Goal: Transaction & Acquisition: Purchase product/service

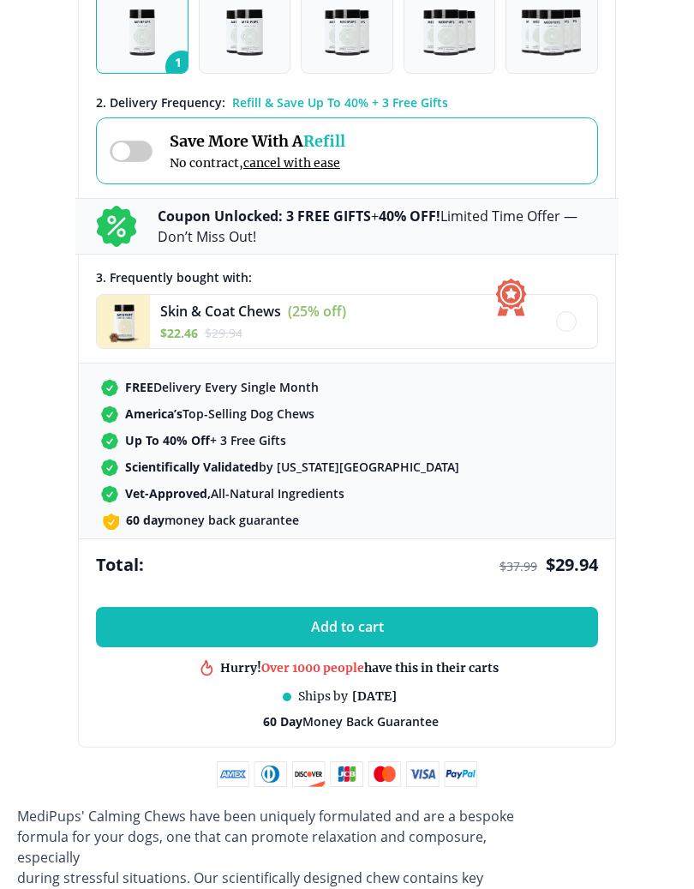
scroll to position [1125, 0]
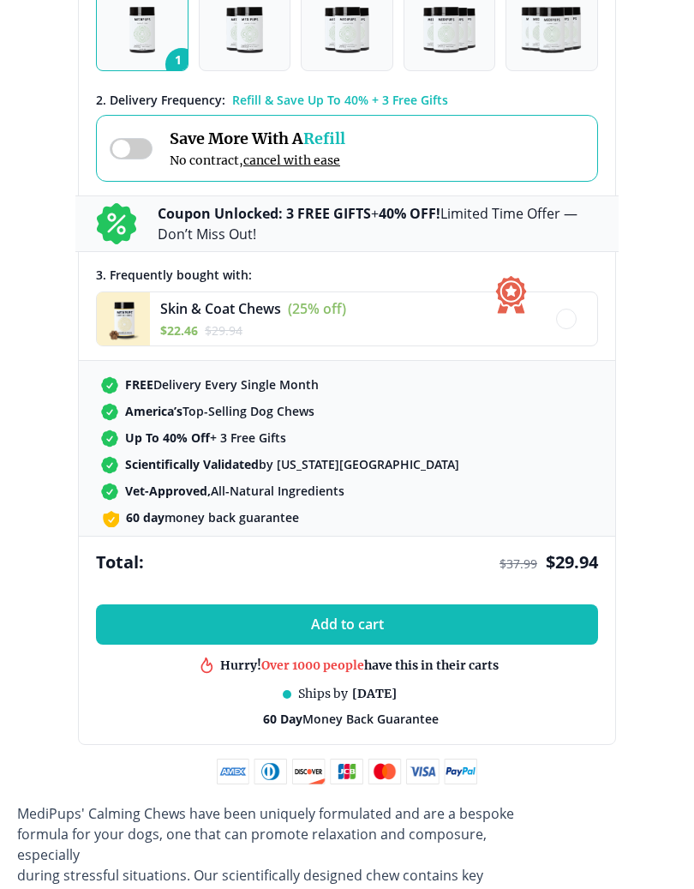
click at [239, 213] on b "Coupon Unlocked: 3 FREE GIFTS" at bounding box center [264, 213] width 213 height 19
click at [113, 223] on icon at bounding box center [116, 223] width 41 height 41
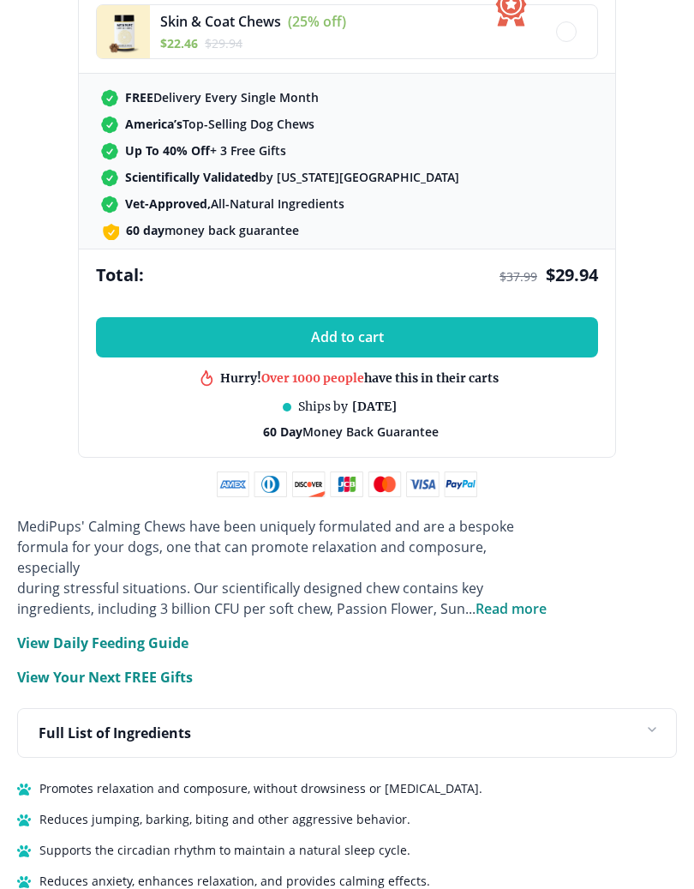
scroll to position [1413, 0]
click at [147, 633] on p "View Daily Feeding Guide" at bounding box center [102, 643] width 171 height 21
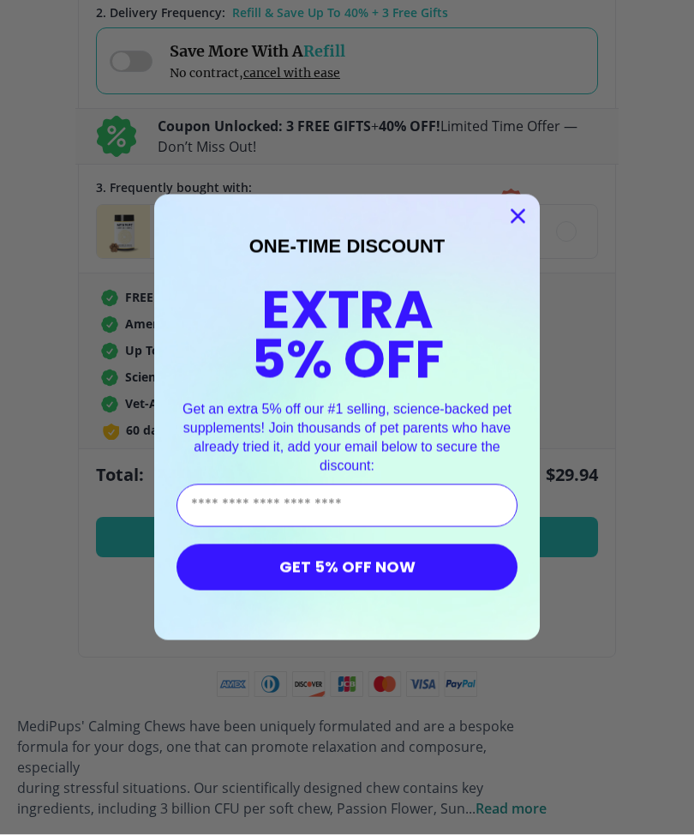
scroll to position [1213, 0]
click at [380, 502] on input "Enter Your Email Address" at bounding box center [347, 505] width 341 height 43
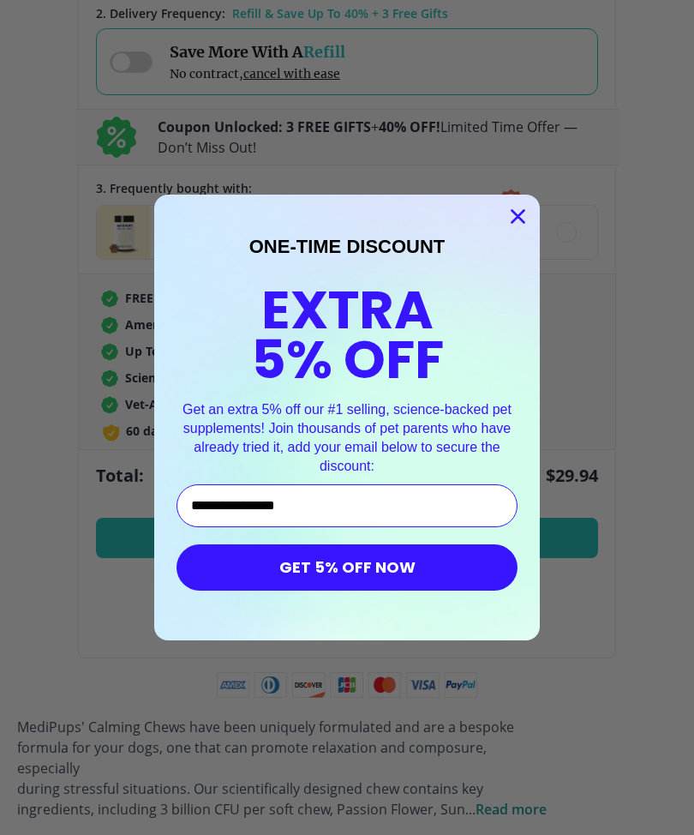
type input "**********"
click at [398, 564] on button "GET 5% OFF NOW" at bounding box center [347, 567] width 341 height 46
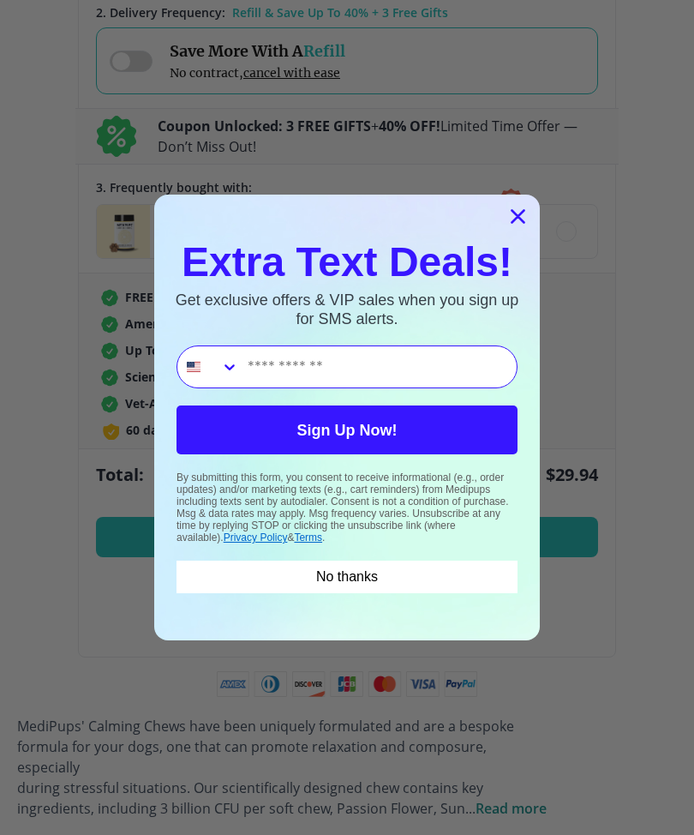
type input "**********"
click at [409, 421] on button "Sign Up Now!" at bounding box center [347, 429] width 341 height 49
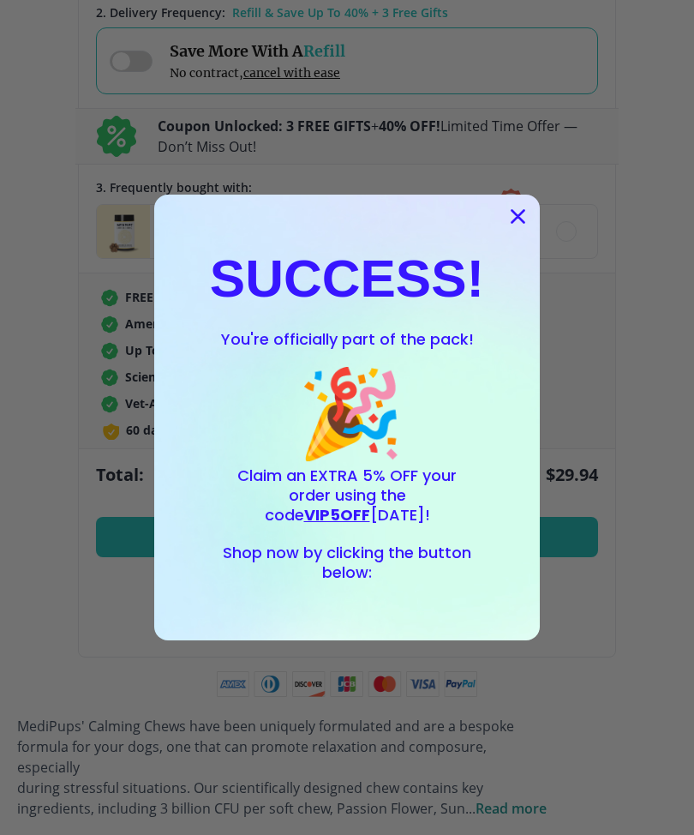
click at [521, 217] on circle "Close dialog" at bounding box center [518, 216] width 28 height 28
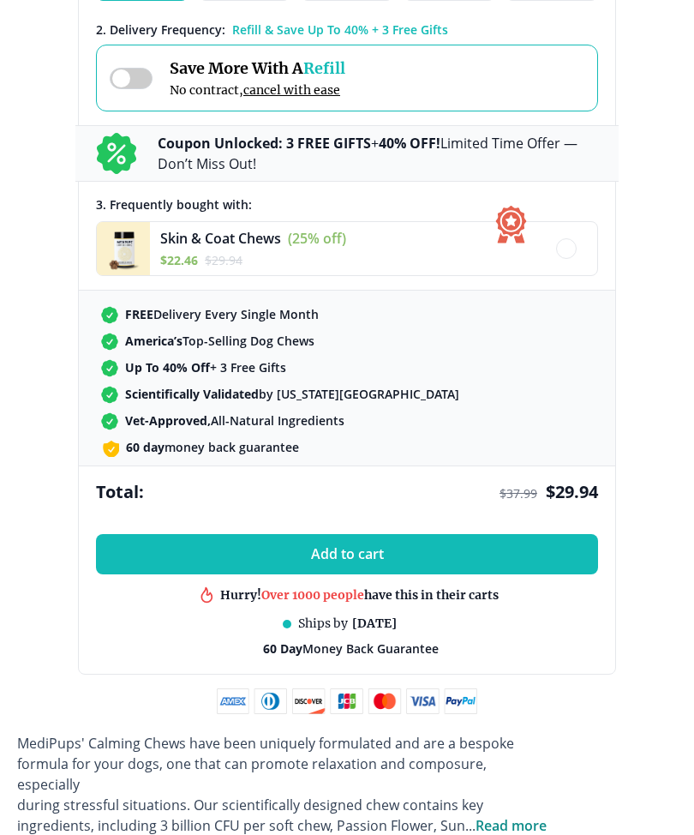
scroll to position [1191, 0]
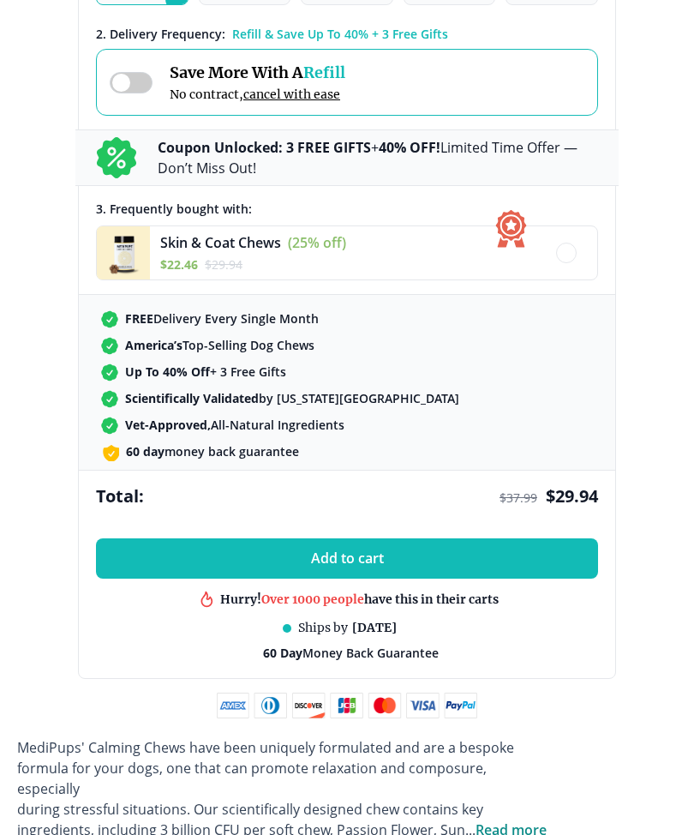
click at [381, 561] on span "Add to cart" at bounding box center [347, 558] width 73 height 16
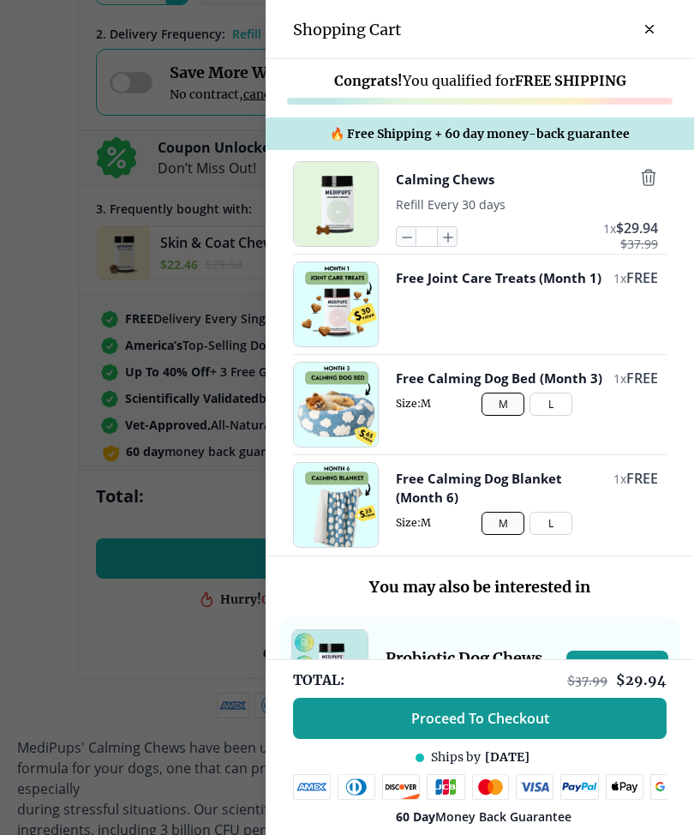
scroll to position [3, 0]
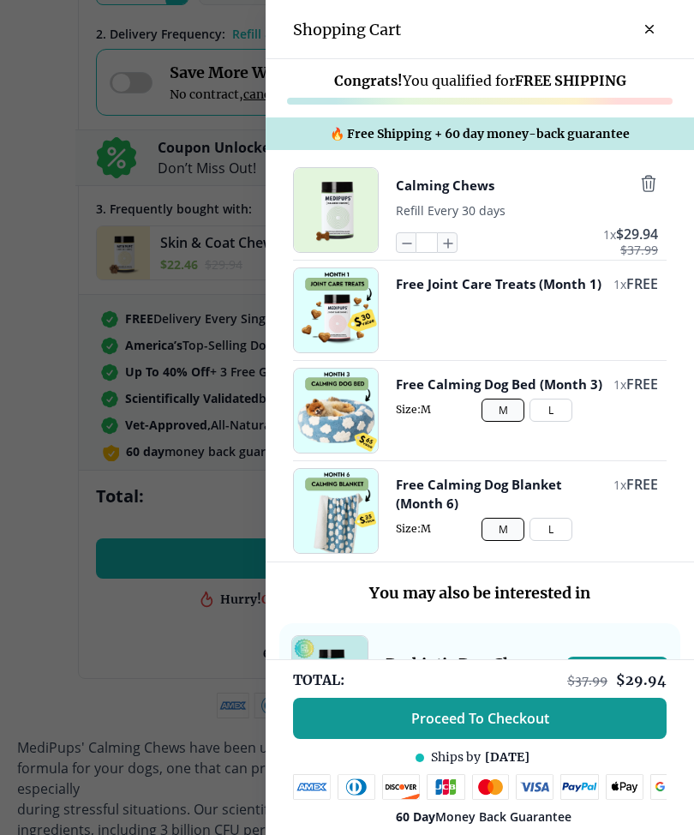
click at [549, 422] on button "L" at bounding box center [551, 410] width 43 height 23
click at [553, 532] on button "L" at bounding box center [551, 529] width 43 height 23
click at [506, 722] on span "Proceed To Checkout" at bounding box center [480, 718] width 138 height 17
